Goal: Task Accomplishment & Management: Use online tool/utility

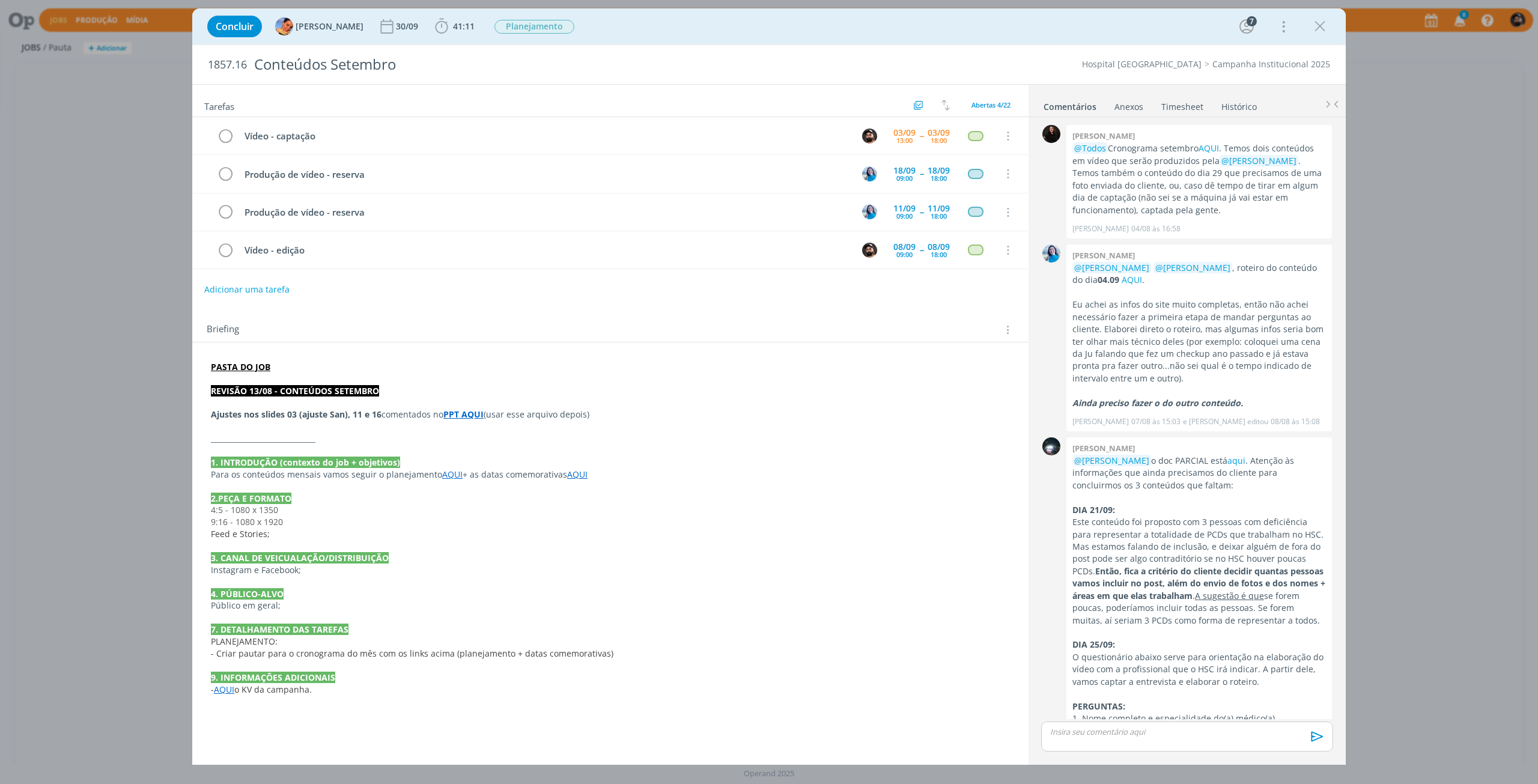
scroll to position [1084, 0]
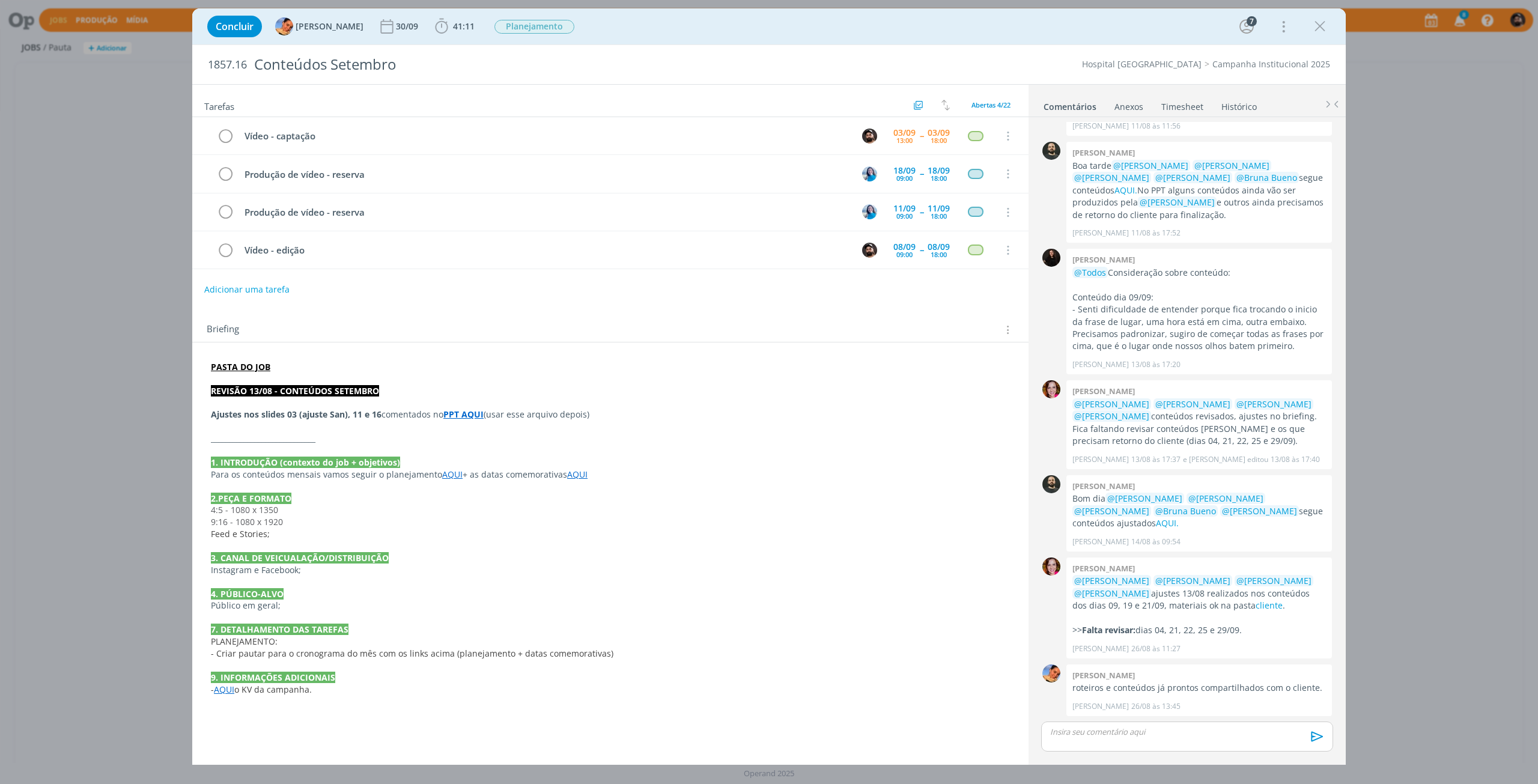
click at [1192, 104] on link "Timesheet" at bounding box center [1182, 104] width 44 height 18
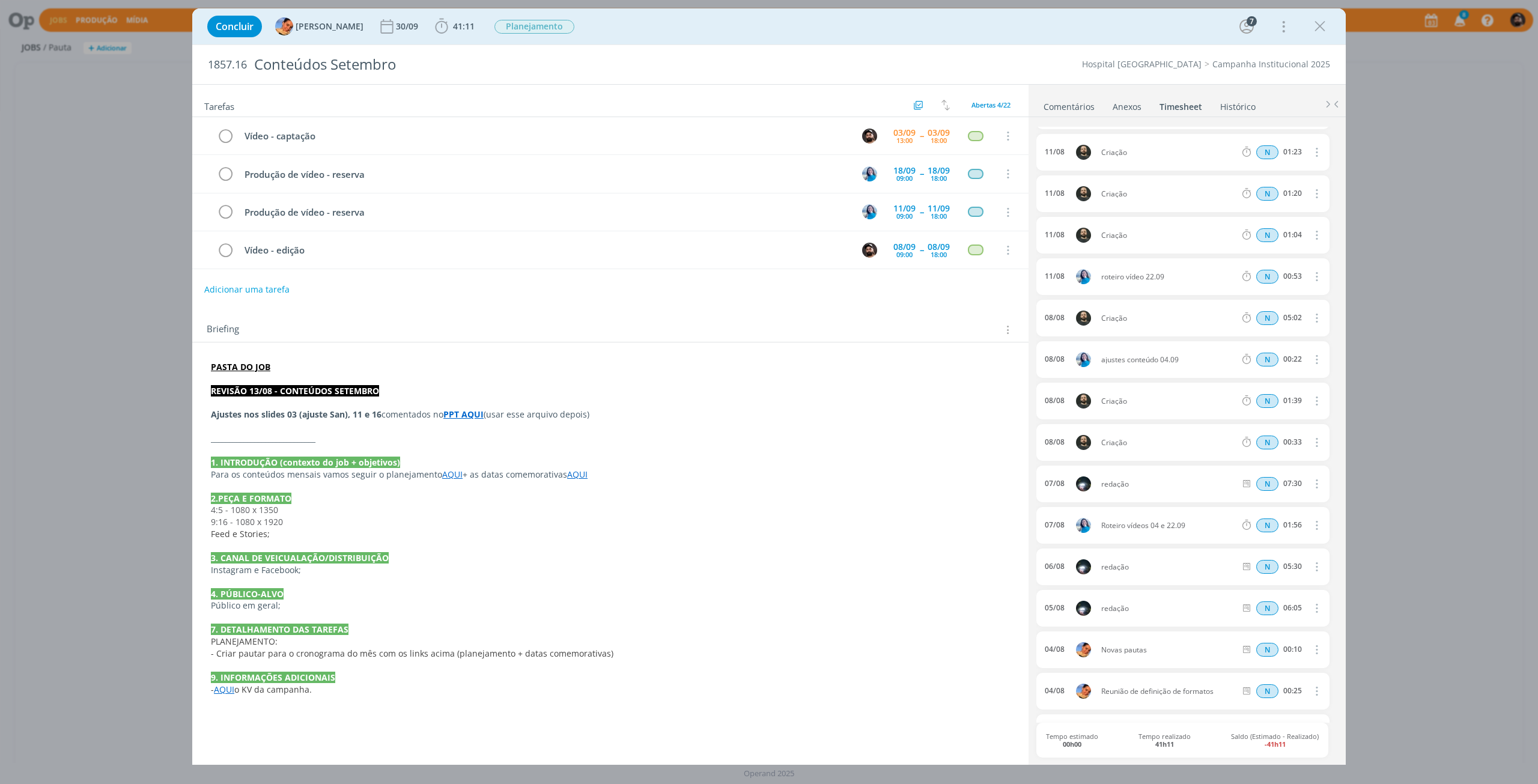
scroll to position [0, 0]
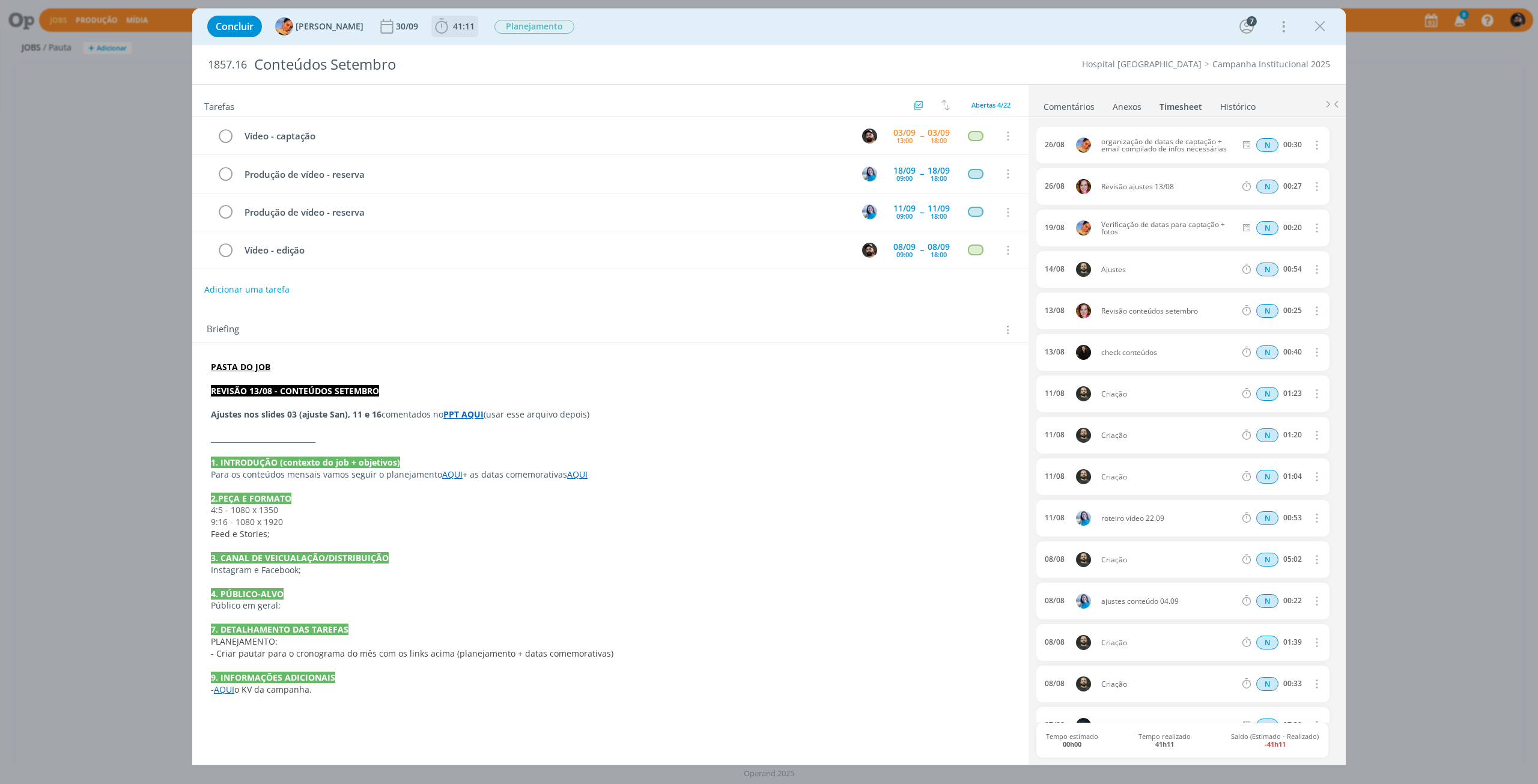
click at [453, 30] on span "41:11" at bounding box center [464, 26] width 21 height 11
click at [547, 57] on button "Apontar" at bounding box center [549, 54] width 50 height 13
type input "02:30"
click at [496, 175] on textarea "dialog" at bounding box center [510, 169] width 134 height 28
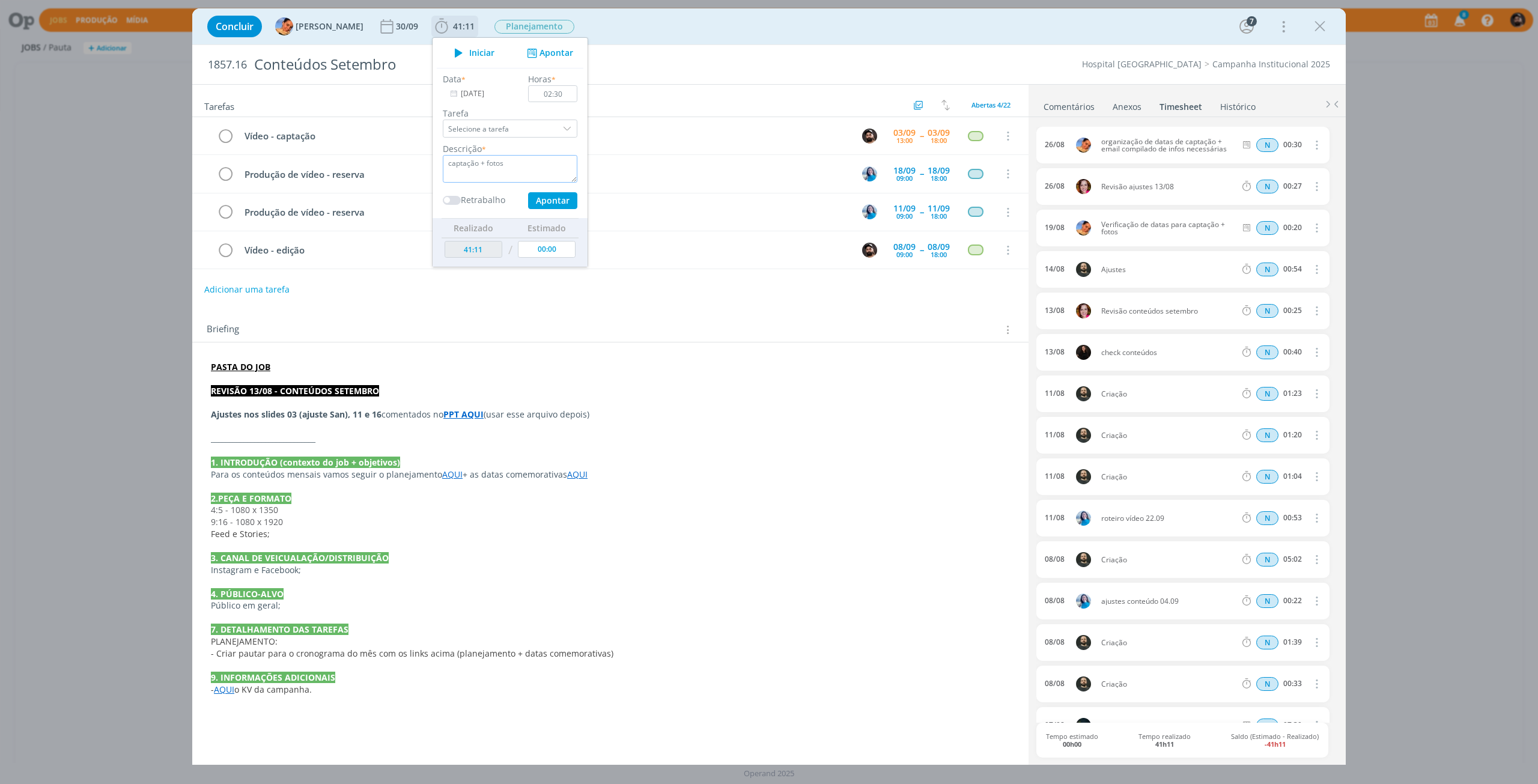
type textarea "captação + fotos"
click at [558, 200] on button "Apontar" at bounding box center [553, 200] width 49 height 17
type input "43:41"
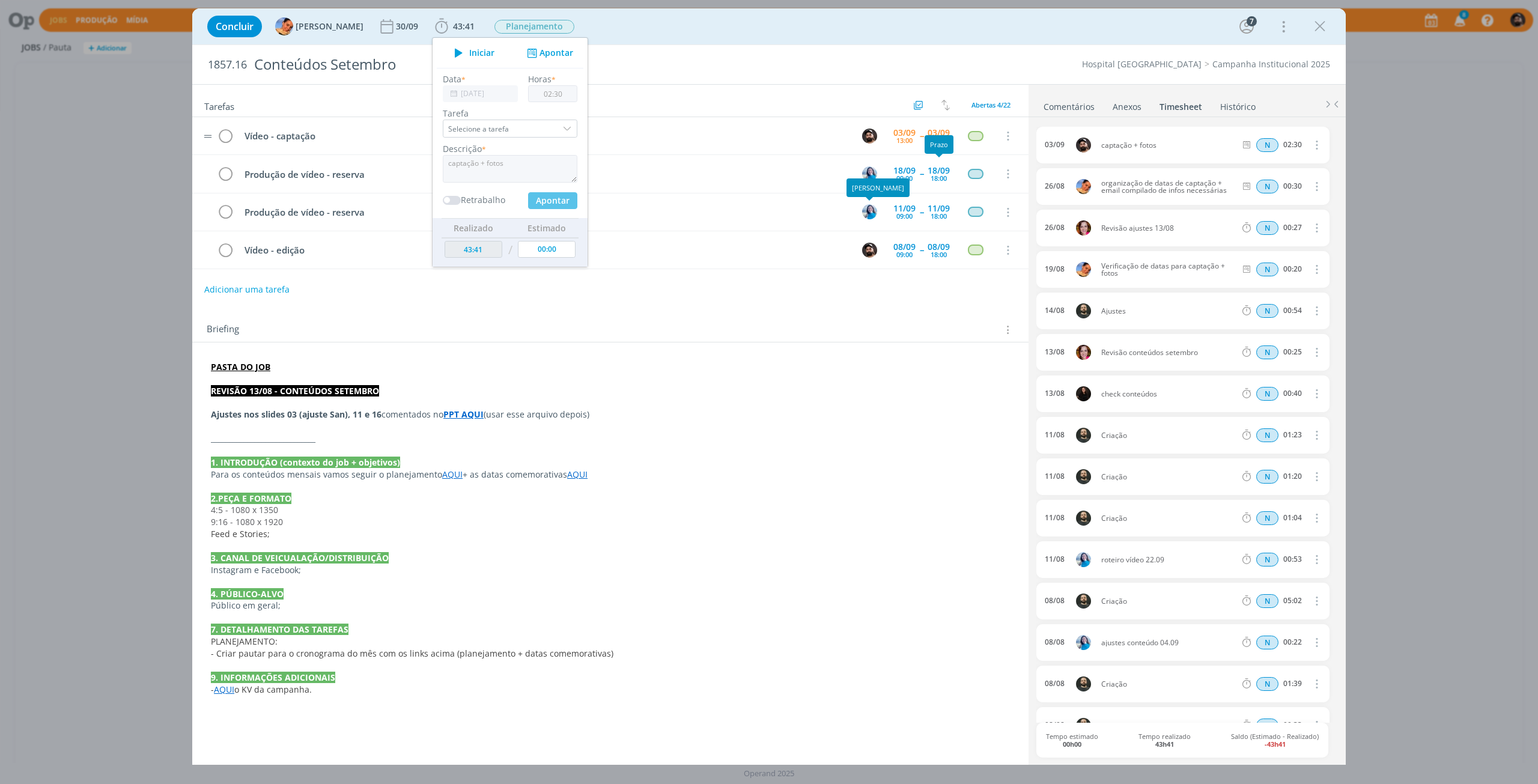
type input "00:00"
drag, startPoint x: 1328, startPoint y: 18, endPoint x: 1324, endPoint y: 29, distance: 11.7
click at [1328, 18] on button "dialog" at bounding box center [1319, 26] width 18 height 18
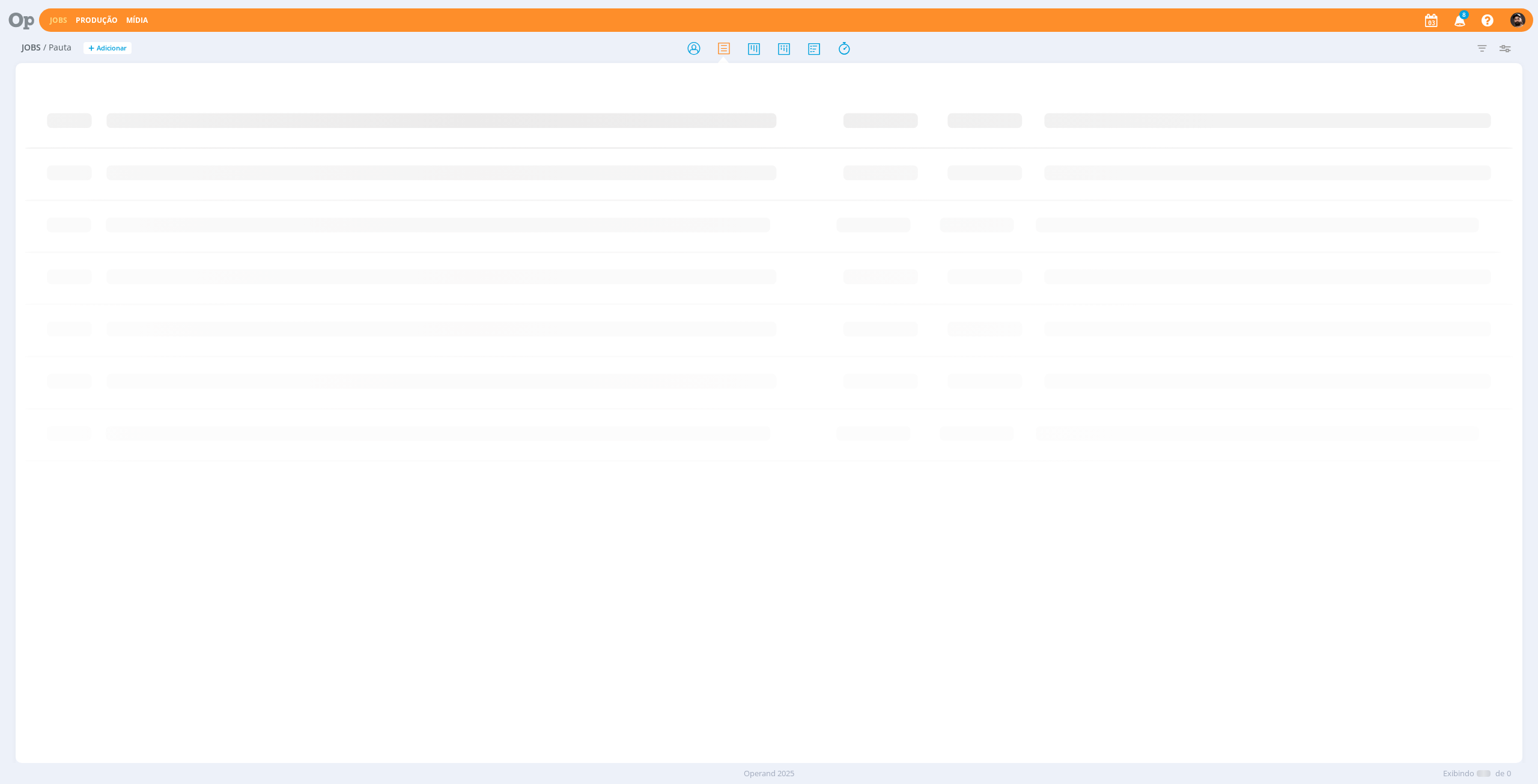
click at [1324, 29] on div at bounding box center [769, 392] width 1538 height 784
click at [688, 44] on icon at bounding box center [693, 48] width 21 height 23
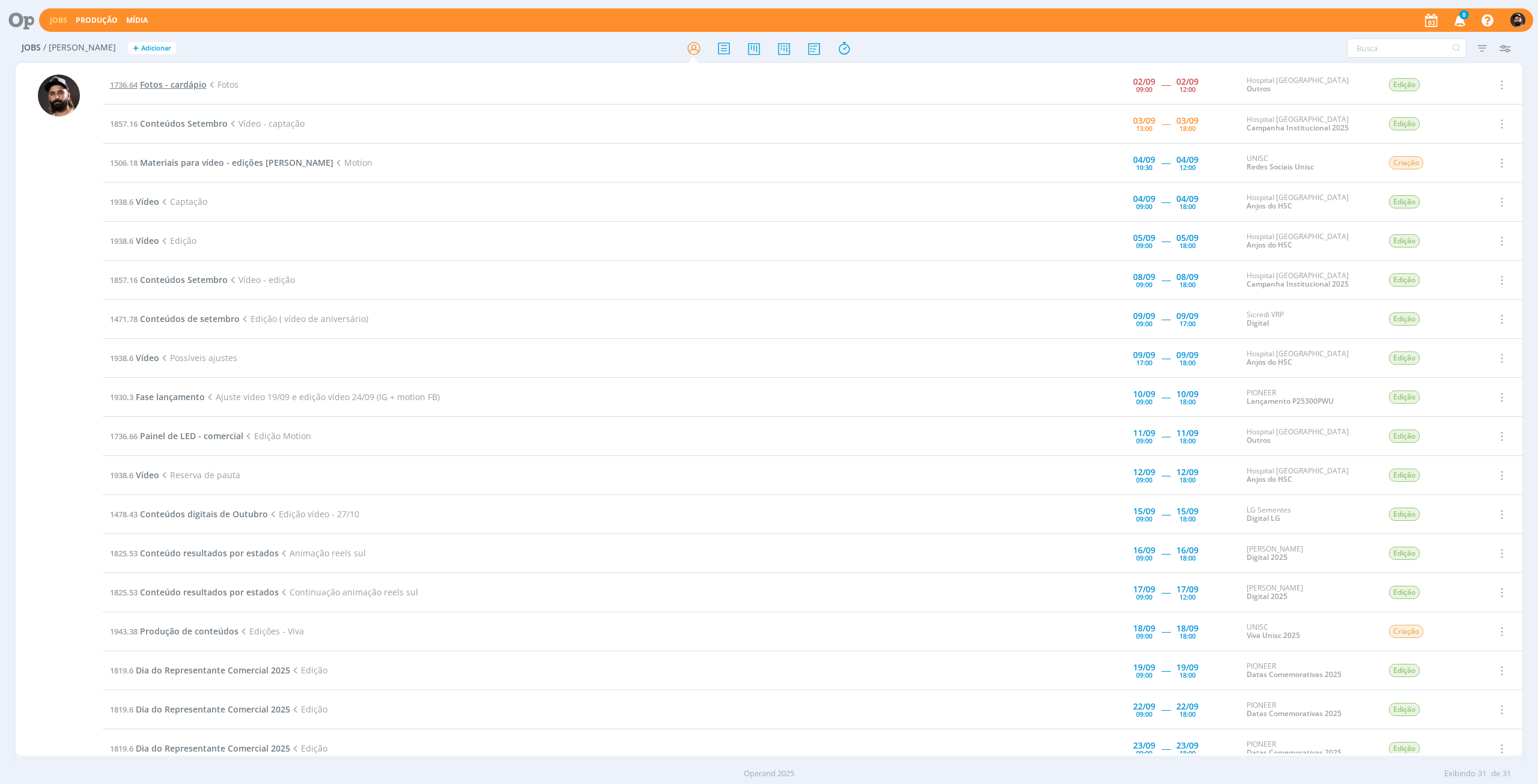
click at [159, 82] on span "Fotos - cardápio" at bounding box center [173, 84] width 67 height 11
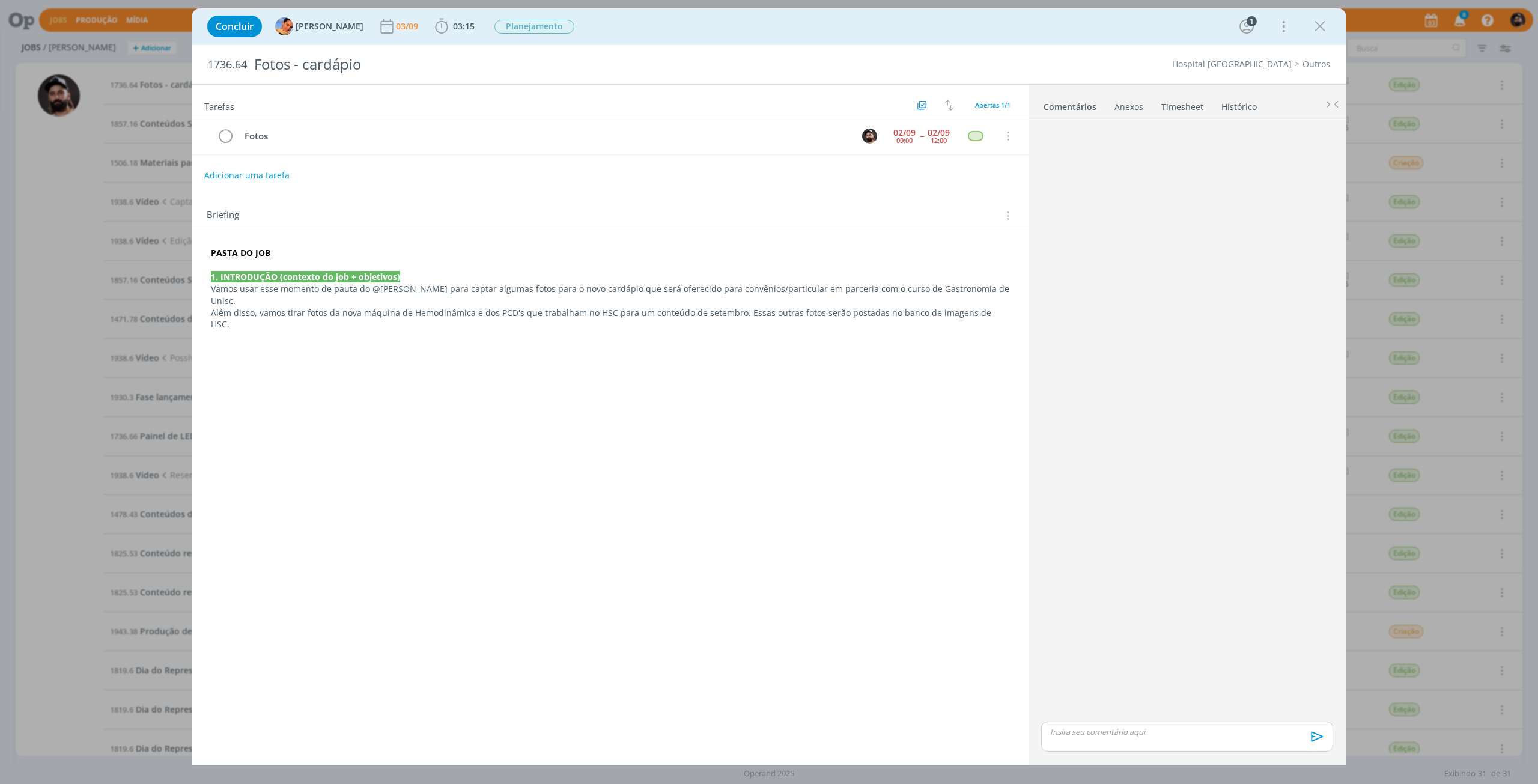
click at [1405, 135] on div "Concluir [PERSON_NAME] [DATE] 03:15 Iniciar Apontar Data * [DATE] Horas * 00:00…" at bounding box center [769, 392] width 1538 height 784
click at [1317, 27] on icon "dialog" at bounding box center [1319, 26] width 18 height 18
